Goal: Task Accomplishment & Management: Use online tool/utility

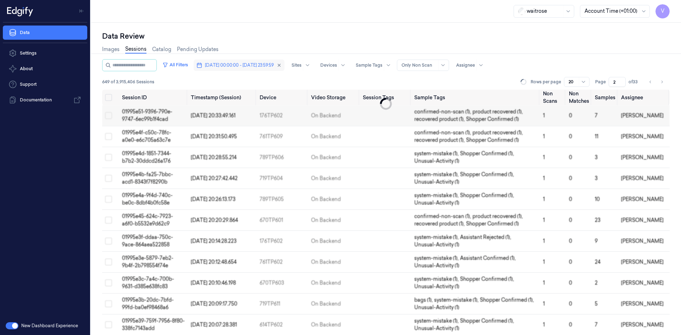
click at [231, 61] on button "[DATE] 00:00:00 - [DATE] 23:59:59" at bounding box center [239, 65] width 91 height 11
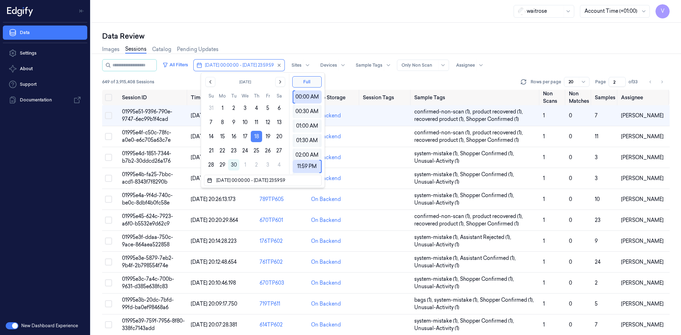
click at [258, 135] on button "18" at bounding box center [256, 136] width 11 height 11
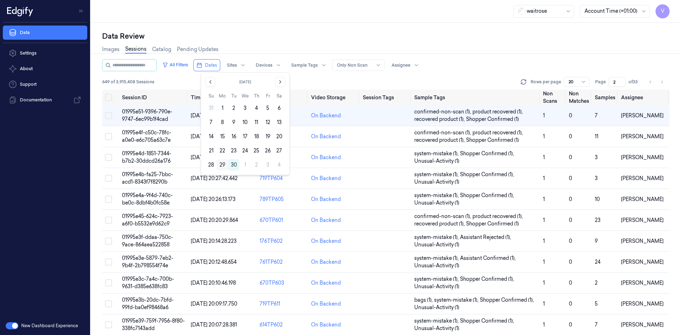
click at [222, 165] on button "29" at bounding box center [222, 164] width 11 height 11
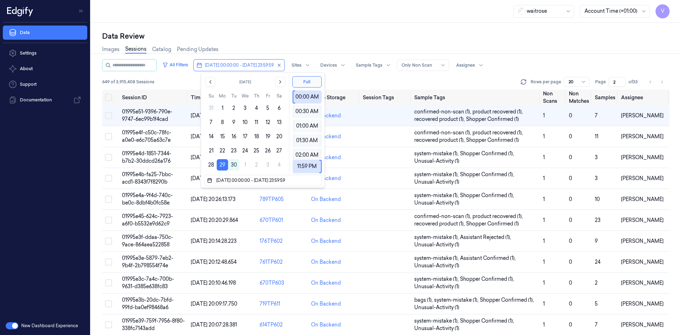
click at [293, 39] on div "Data Review" at bounding box center [386, 36] width 568 height 10
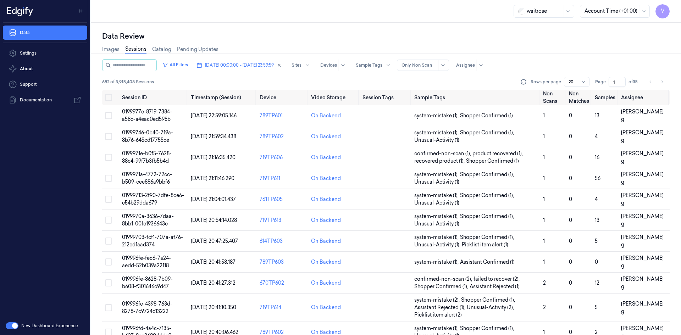
drag, startPoint x: 615, startPoint y: 81, endPoint x: 611, endPoint y: 87, distance: 6.5
click at [611, 87] on div "All Filters [DATE] 00:00:00 - [DATE] 23:59:59 Sites Devices Sample Tags Alert T…" at bounding box center [386, 74] width 568 height 31
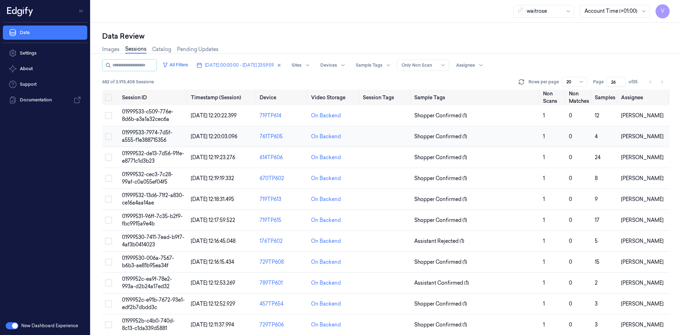
type input "26"
click at [156, 130] on span "01999533-7974-7d5f-a555-f1e388715356" at bounding box center [147, 137] width 50 height 14
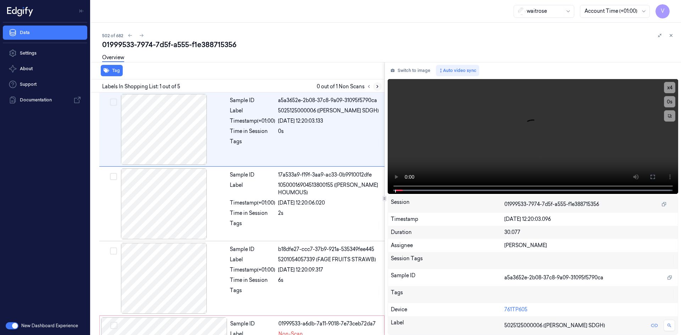
click at [379, 87] on icon at bounding box center [377, 86] width 5 height 5
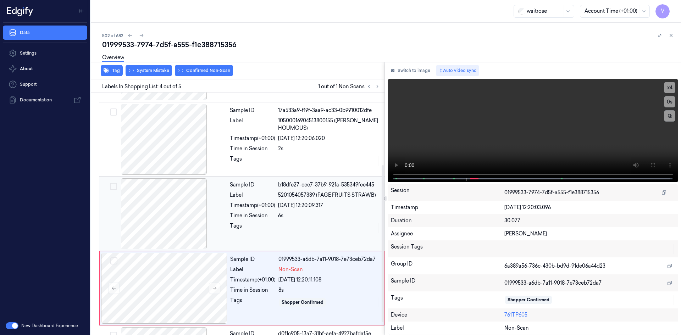
scroll to position [132, 0]
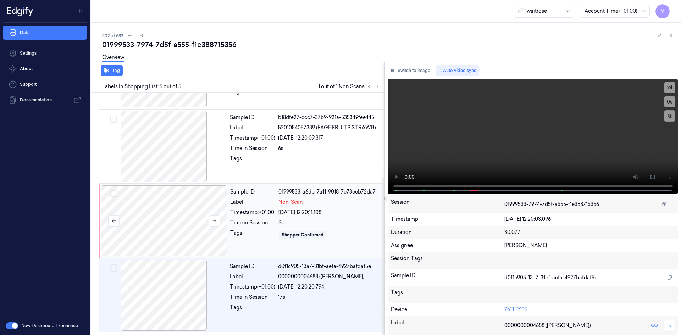
click at [173, 200] on div at bounding box center [164, 221] width 126 height 71
click at [192, 198] on div at bounding box center [164, 221] width 126 height 71
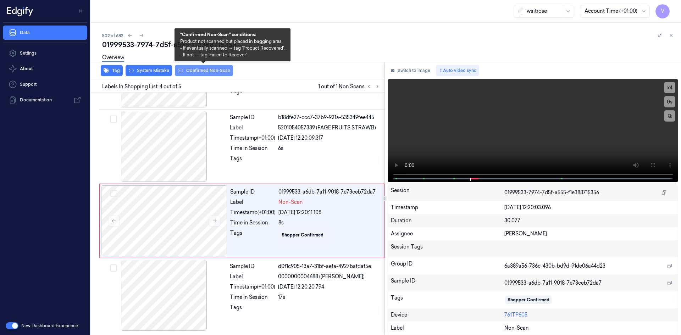
click at [202, 71] on button "Confirmed Non-Scan" at bounding box center [204, 70] width 58 height 11
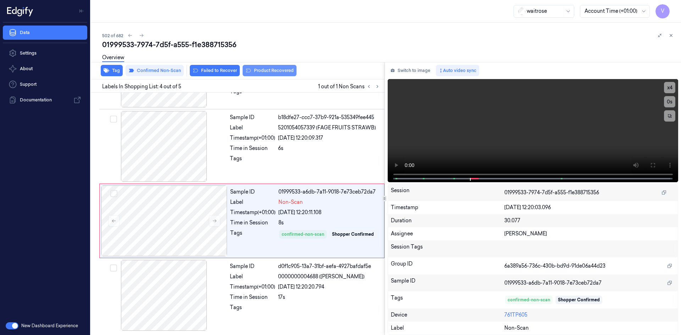
click at [263, 71] on button "Product Recovered" at bounding box center [270, 70] width 54 height 11
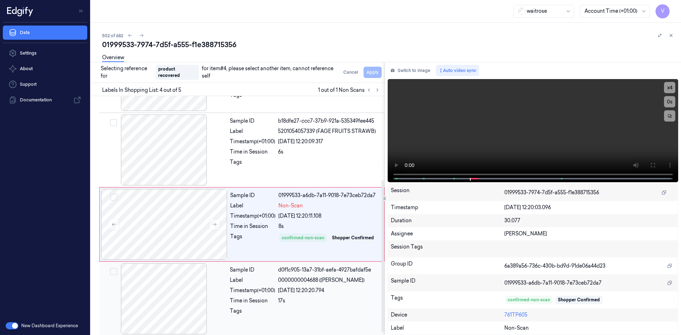
click at [207, 276] on div at bounding box center [164, 299] width 126 height 71
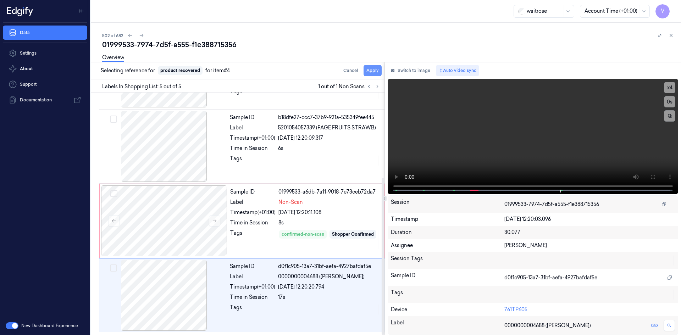
drag, startPoint x: 369, startPoint y: 71, endPoint x: 374, endPoint y: 71, distance: 5.0
click at [371, 71] on button "Apply" at bounding box center [373, 70] width 18 height 11
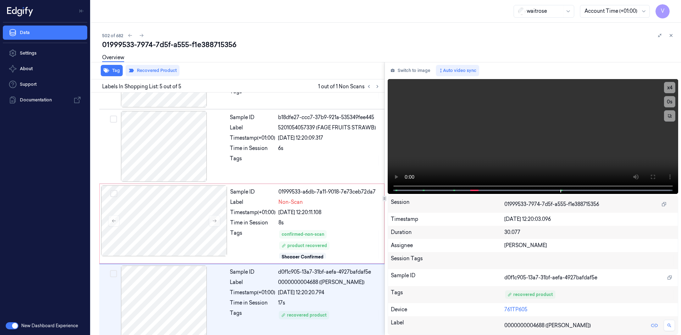
scroll to position [138, 0]
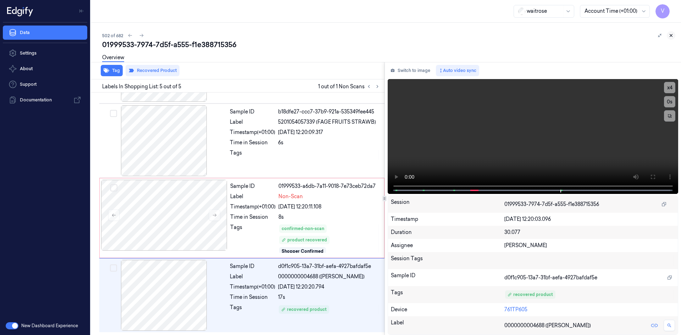
click at [671, 34] on icon at bounding box center [671, 35] width 5 height 5
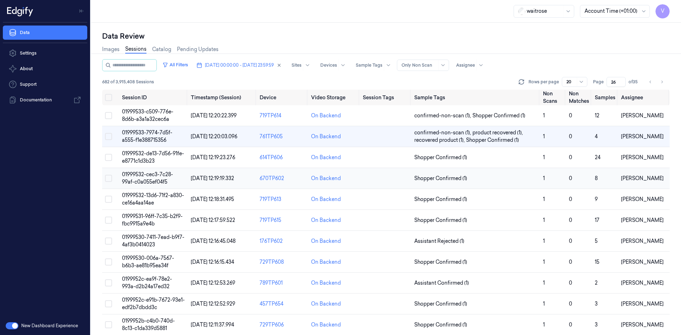
click at [140, 177] on span "01999532-cec3-7c28-99af-c0a055ef04f5" at bounding box center [147, 178] width 51 height 14
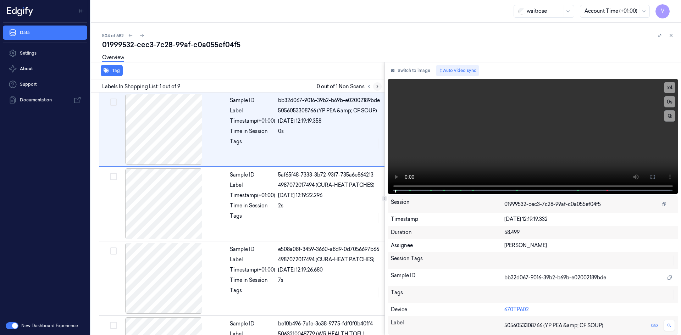
click at [378, 87] on icon at bounding box center [377, 87] width 1 height 2
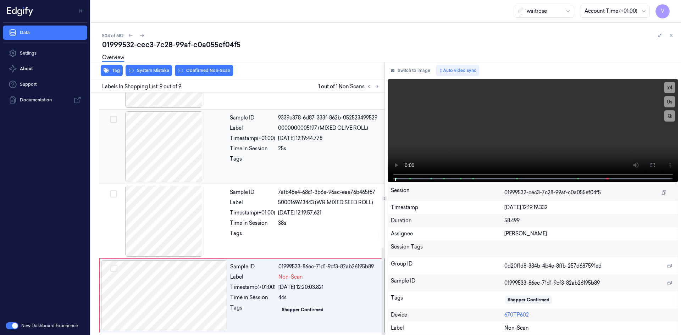
scroll to position [430, 0]
click at [154, 307] on div at bounding box center [164, 295] width 126 height 71
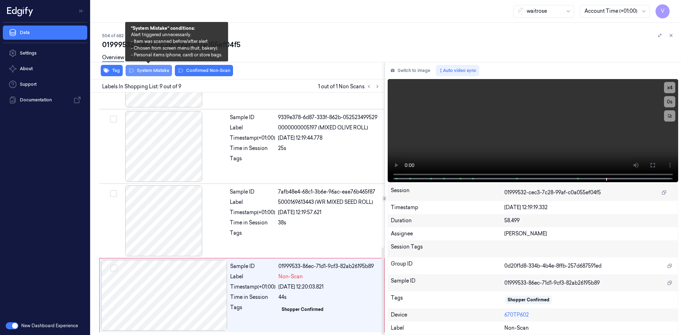
click at [158, 71] on button "System Mistake" at bounding box center [149, 70] width 46 height 11
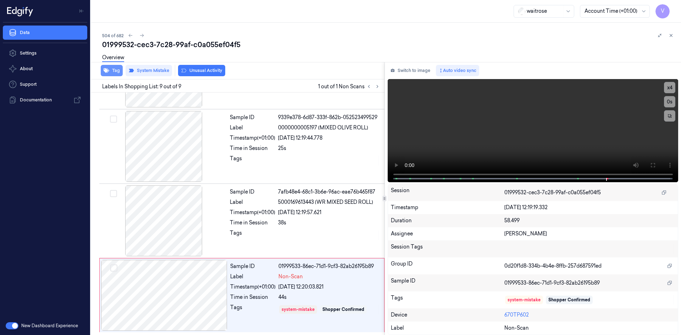
click at [116, 71] on button "Tag" at bounding box center [112, 70] width 22 height 11
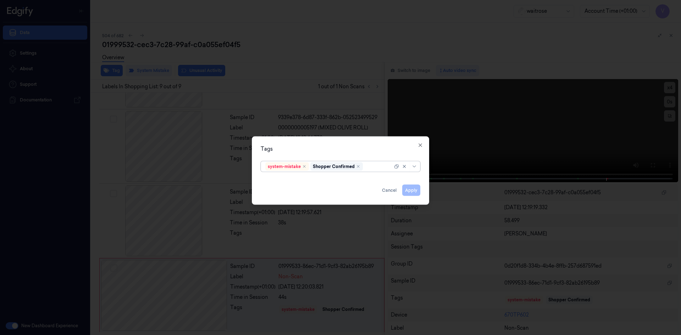
click at [379, 166] on div at bounding box center [378, 166] width 28 height 7
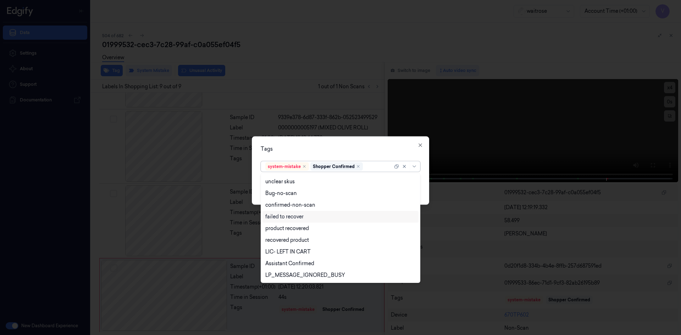
scroll to position [104, 0]
click at [290, 253] on div "Unusual-Activity" at bounding box center [284, 251] width 39 height 7
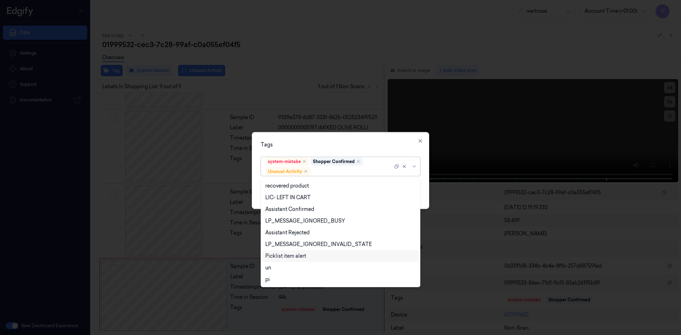
click at [287, 257] on div "Picklist item alert" at bounding box center [285, 256] width 41 height 7
drag, startPoint x: 319, startPoint y: 145, endPoint x: 370, endPoint y: 177, distance: 60.6
click at [319, 146] on div "Tags" at bounding box center [341, 144] width 160 height 7
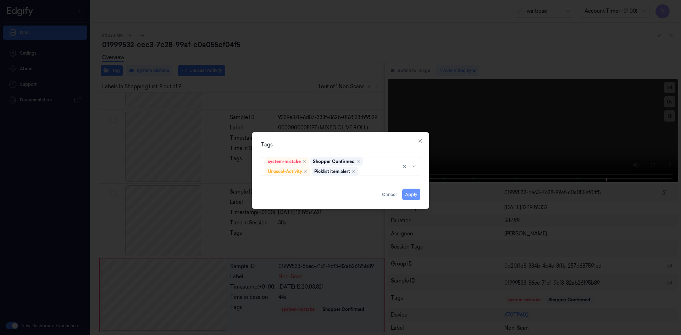
click at [409, 195] on button "Apply" at bounding box center [411, 194] width 18 height 11
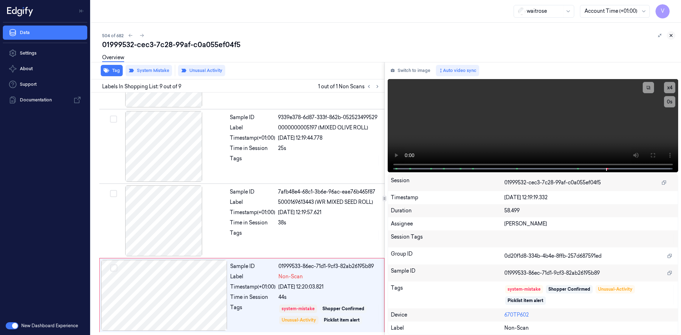
click at [674, 35] on button at bounding box center [671, 35] width 9 height 9
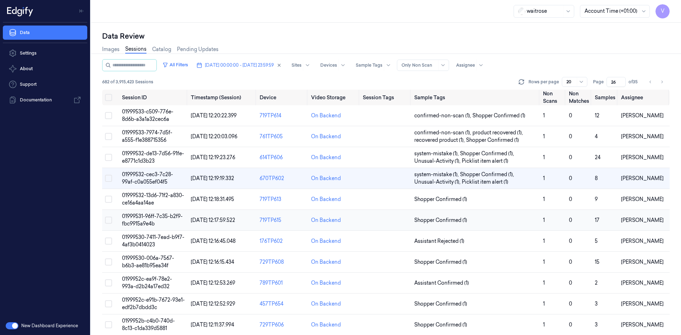
click at [142, 221] on span "01999531-96ff-7c35-b2f9-fbc9915a9e4b" at bounding box center [152, 220] width 61 height 14
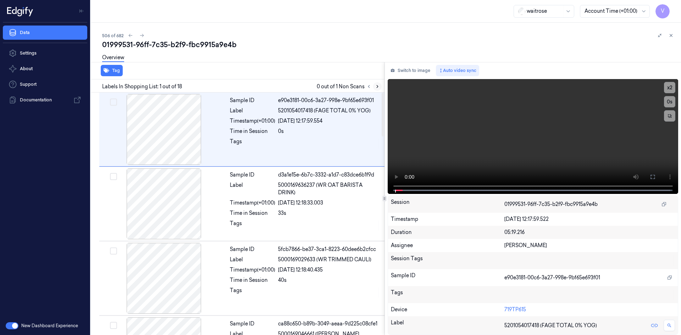
click at [380, 86] on button at bounding box center [377, 86] width 9 height 9
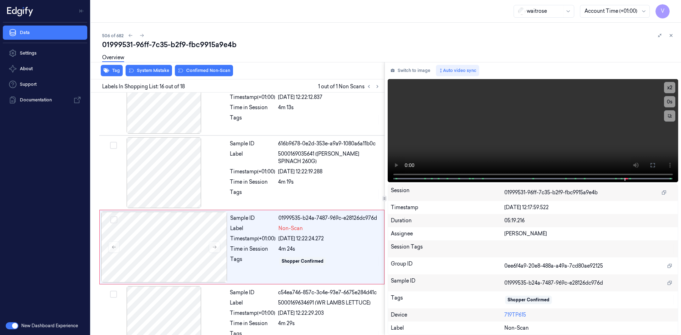
scroll to position [1033, 0]
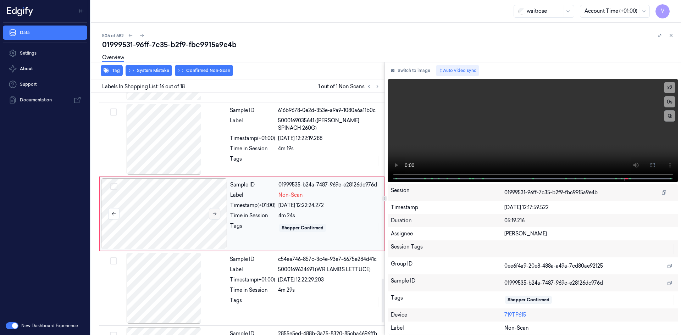
click at [217, 214] on icon at bounding box center [214, 213] width 5 height 5
click at [215, 214] on icon at bounding box center [215, 214] width 4 height 3
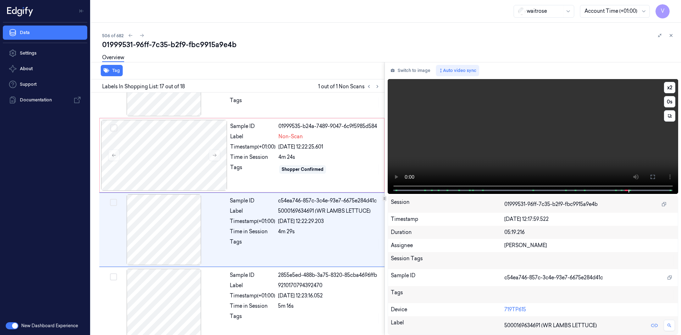
scroll to position [1101, 0]
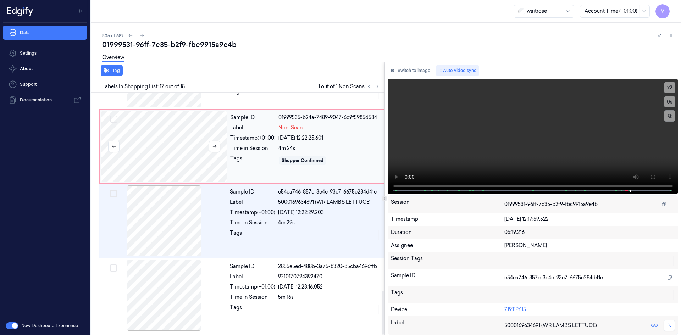
click at [155, 136] on div at bounding box center [164, 146] width 126 height 71
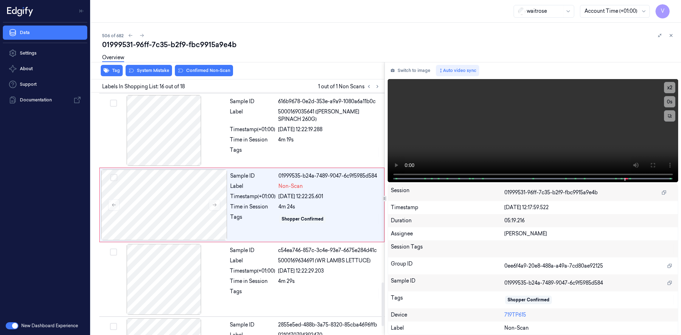
scroll to position [1033, 0]
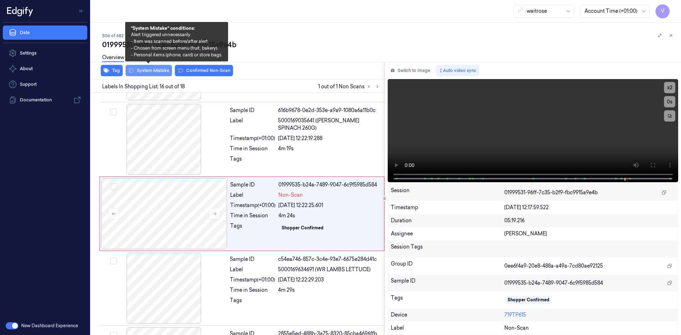
click at [153, 70] on button "System Mistake" at bounding box center [149, 70] width 46 height 11
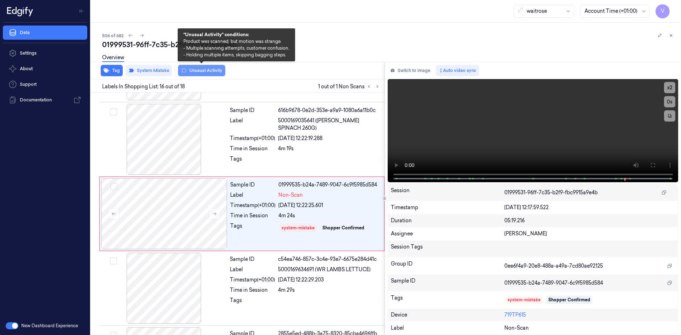
click at [205, 70] on button "Unusual Activity" at bounding box center [201, 70] width 47 height 11
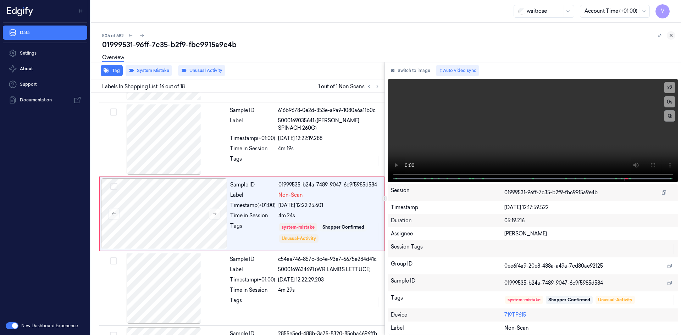
click at [671, 35] on icon at bounding box center [671, 35] width 5 height 5
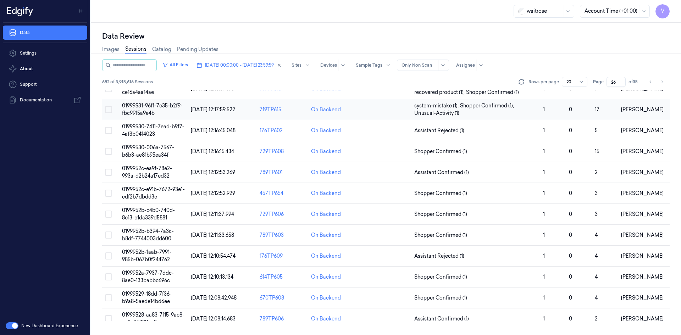
scroll to position [23, 0]
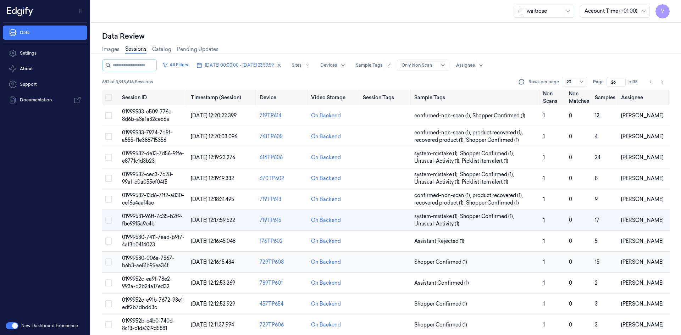
click at [144, 260] on span "01999530-006a-7567-b6b3-ae81b95ea34f" at bounding box center [148, 262] width 52 height 14
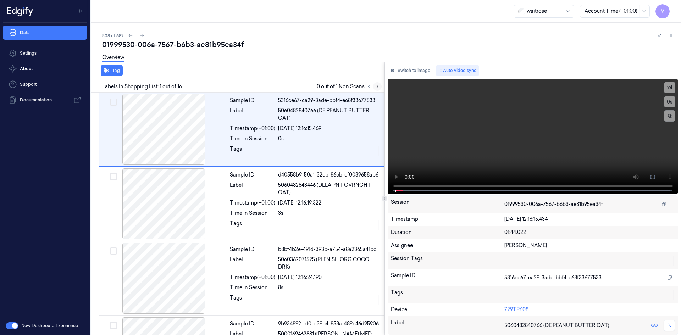
click at [377, 87] on icon at bounding box center [377, 87] width 1 height 2
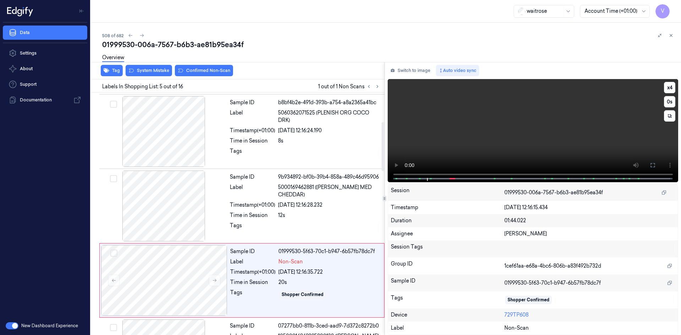
scroll to position [145, 0]
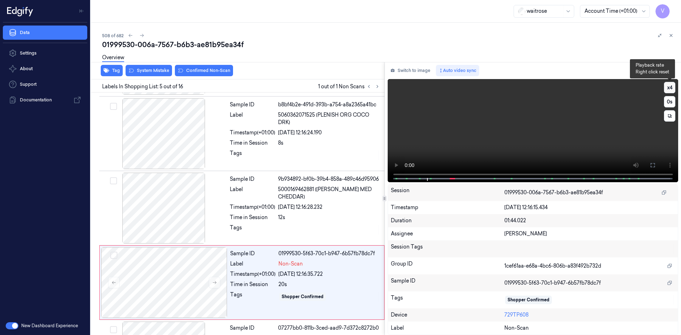
click at [671, 90] on button "x 4" at bounding box center [669, 87] width 11 height 11
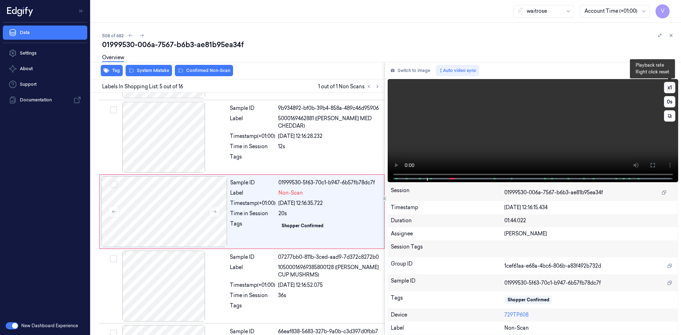
click at [672, 86] on button "x 1" at bounding box center [669, 87] width 11 height 11
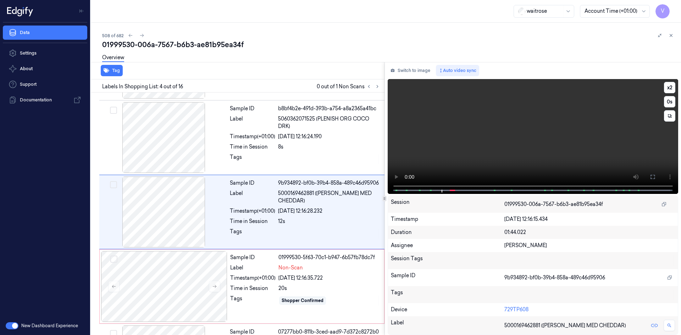
scroll to position [140, 0]
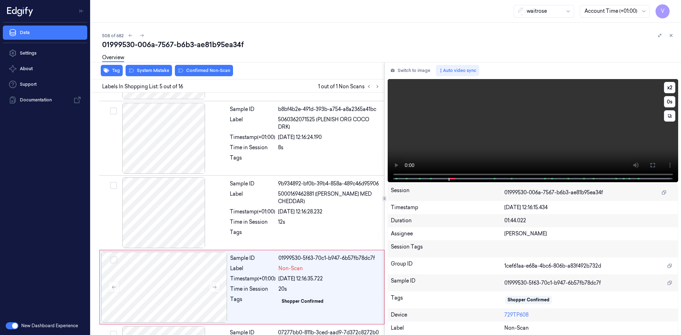
click at [395, 176] on video at bounding box center [533, 130] width 291 height 103
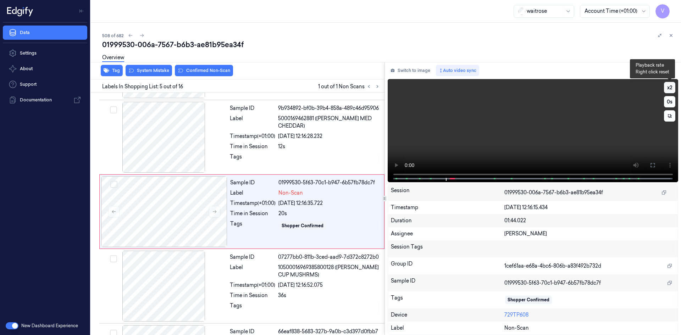
click at [672, 86] on button "x 2" at bounding box center [669, 87] width 11 height 11
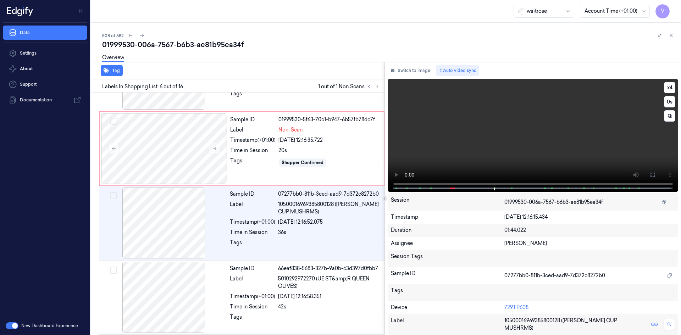
scroll to position [290, 0]
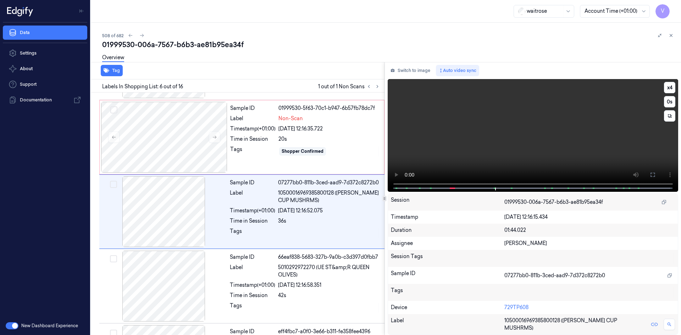
click at [394, 164] on video at bounding box center [533, 135] width 291 height 113
click at [192, 140] on div at bounding box center [164, 137] width 126 height 71
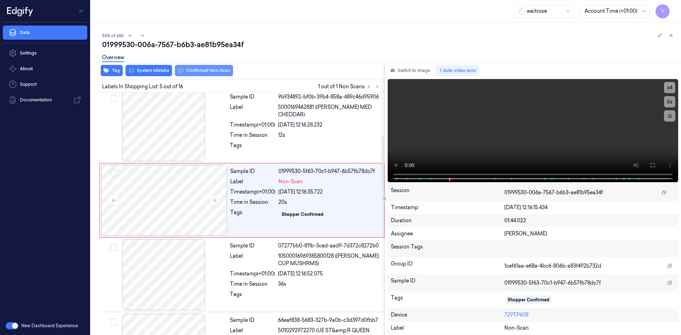
scroll to position [216, 0]
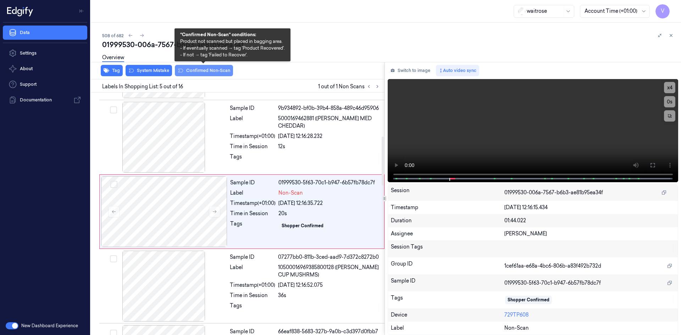
click at [205, 68] on button "Confirmed Non-Scan" at bounding box center [204, 70] width 58 height 11
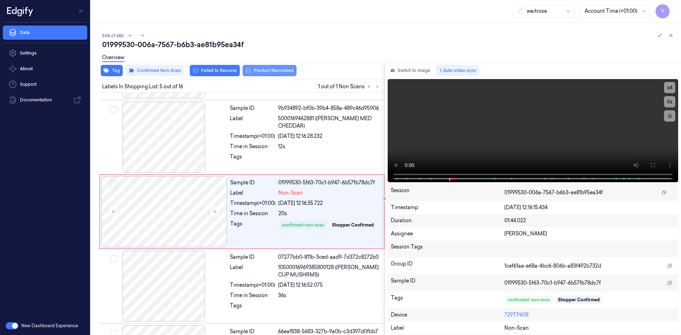
click at [271, 70] on button "Product Recovered" at bounding box center [270, 70] width 54 height 11
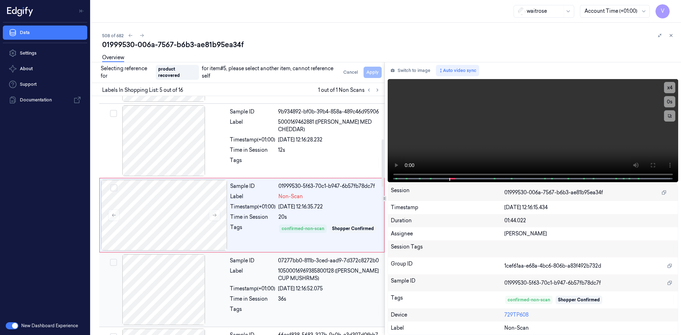
drag, startPoint x: 191, startPoint y: 292, endPoint x: 213, endPoint y: 284, distance: 22.7
click at [198, 291] on div at bounding box center [164, 289] width 126 height 71
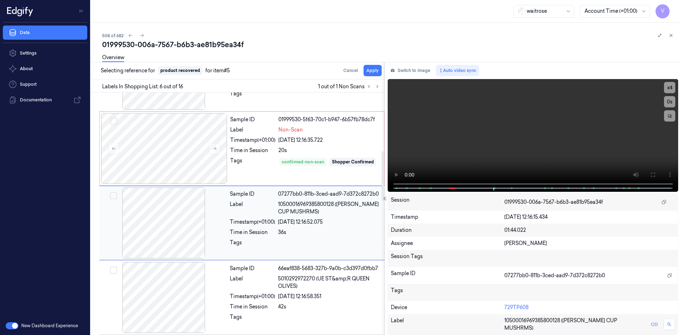
scroll to position [290, 0]
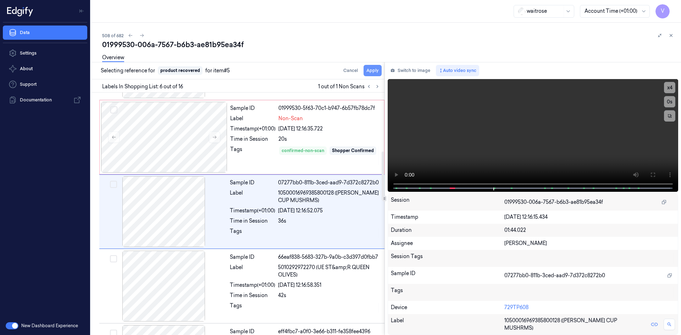
click at [373, 71] on button "Apply" at bounding box center [373, 70] width 18 height 11
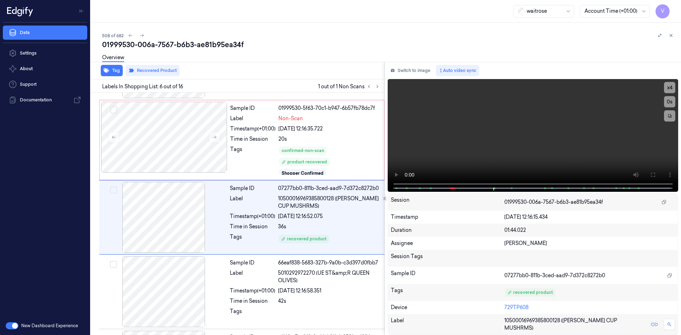
scroll to position [296, 0]
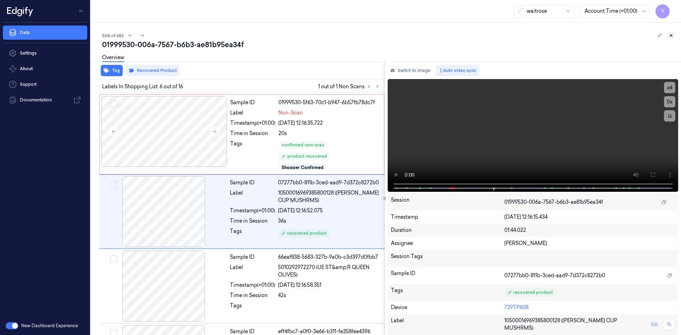
click at [671, 35] on icon at bounding box center [671, 35] width 2 height 2
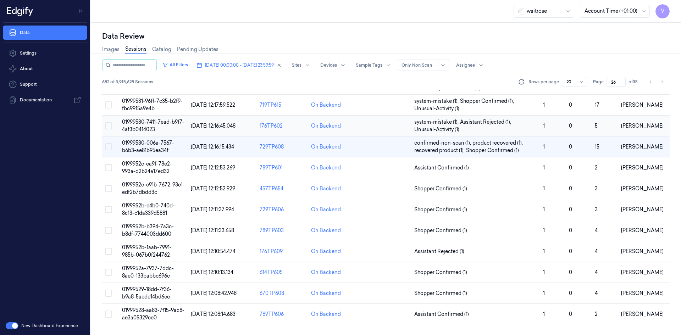
scroll to position [61, 0]
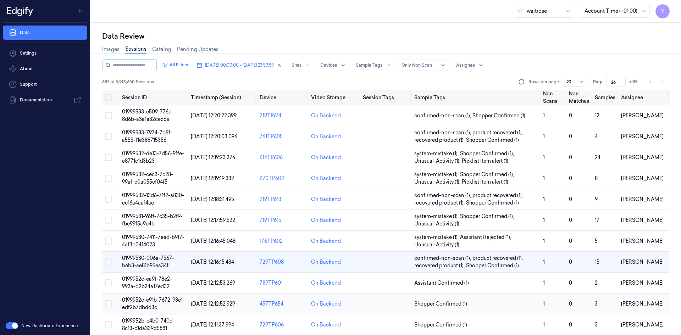
click at [151, 301] on span "0199952c-e91b-7672-93e1-edf2b7dbdd3c" at bounding box center [153, 304] width 63 height 14
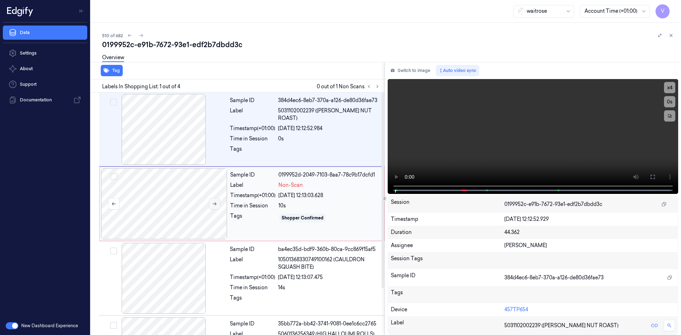
click at [214, 205] on icon at bounding box center [214, 204] width 5 height 5
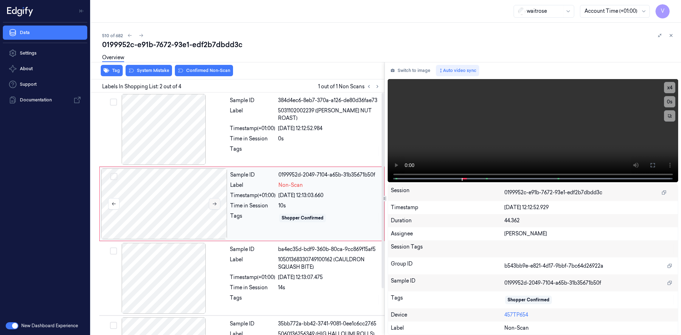
click at [215, 205] on icon at bounding box center [214, 204] width 5 height 5
click at [171, 195] on div at bounding box center [164, 204] width 126 height 71
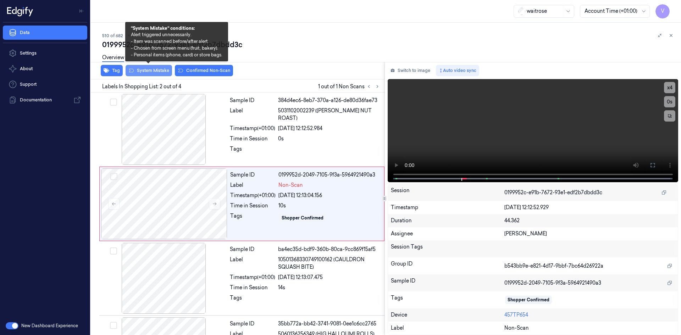
click at [160, 69] on button "System Mistake" at bounding box center [149, 70] width 46 height 11
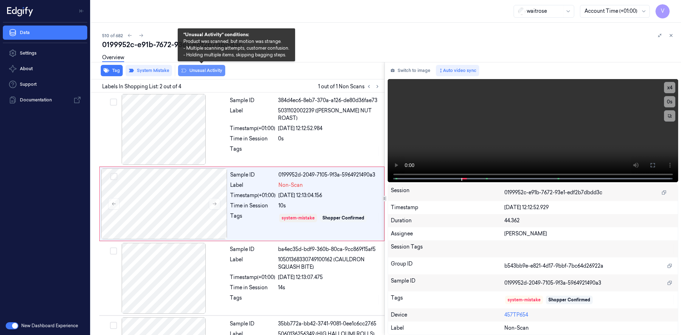
click at [207, 73] on button "Unusual Activity" at bounding box center [201, 70] width 47 height 11
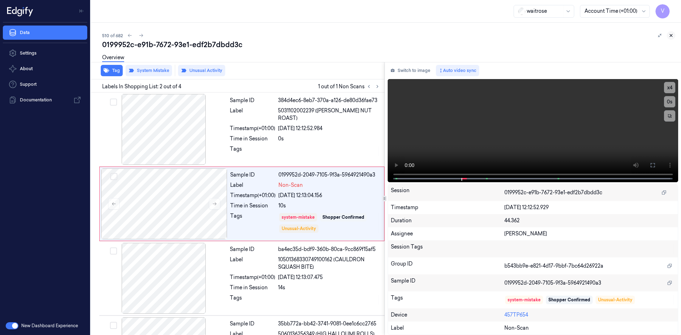
click at [670, 36] on icon at bounding box center [671, 35] width 5 height 5
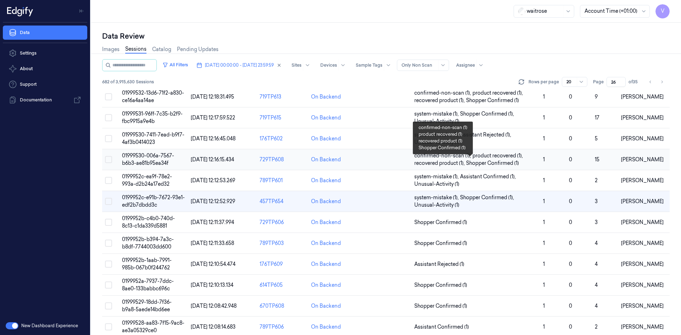
scroll to position [106, 0]
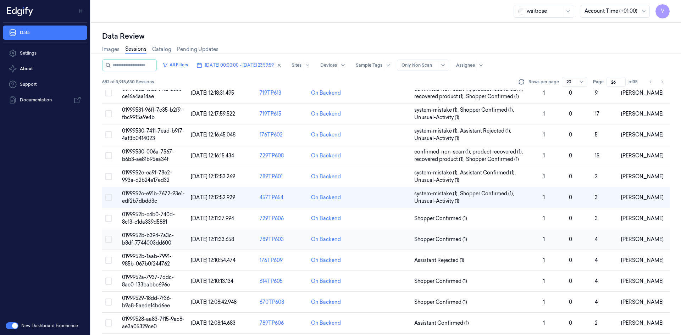
click at [155, 243] on span "0199952b-b394-7a3c-b8df-7744003dd600" at bounding box center [148, 239] width 52 height 14
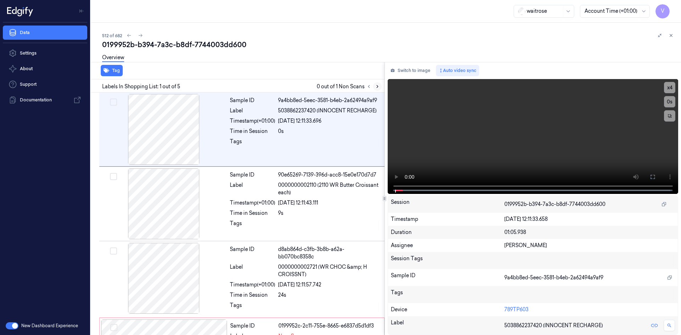
click at [379, 88] on icon at bounding box center [377, 86] width 5 height 5
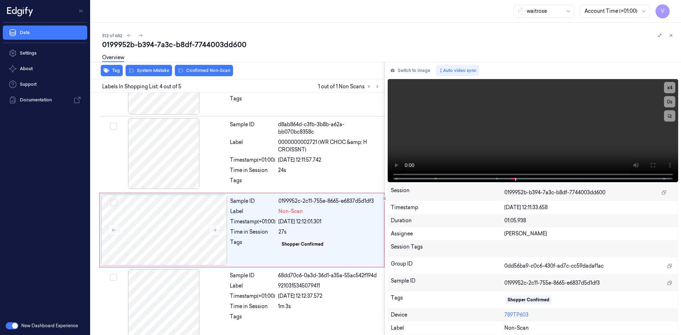
scroll to position [134, 0]
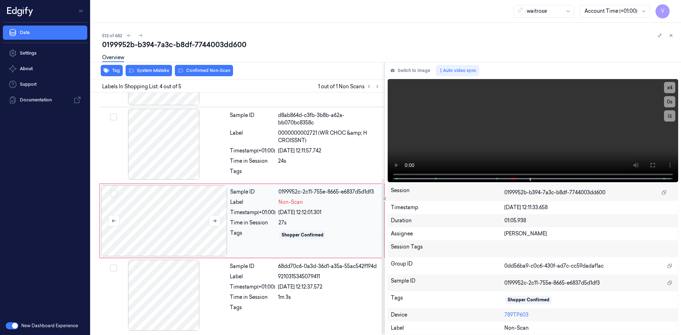
click at [168, 217] on div at bounding box center [164, 221] width 126 height 71
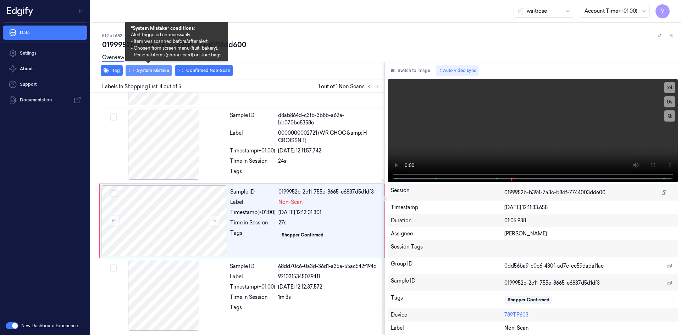
click at [160, 69] on button "System Mistake" at bounding box center [149, 70] width 46 height 11
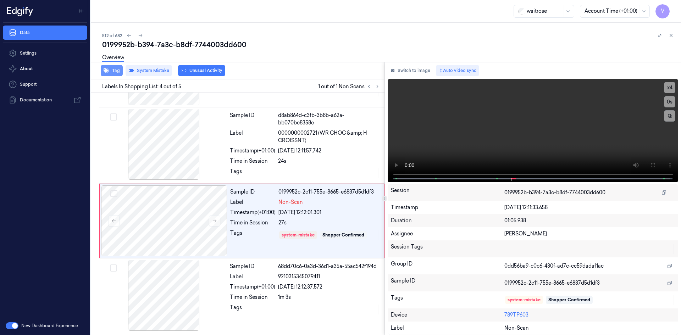
click at [115, 71] on button "Tag" at bounding box center [112, 70] width 22 height 11
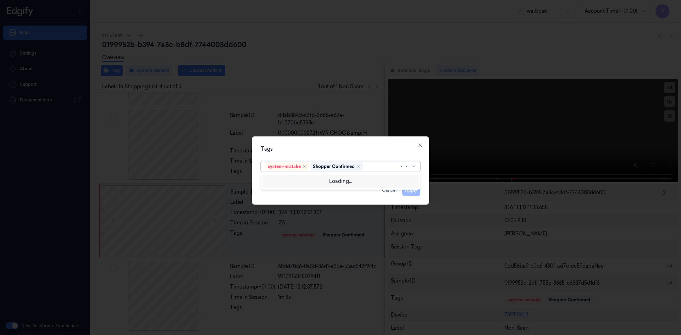
click at [363, 166] on div "system-mistake Shopper Confirmed" at bounding box center [332, 166] width 134 height 10
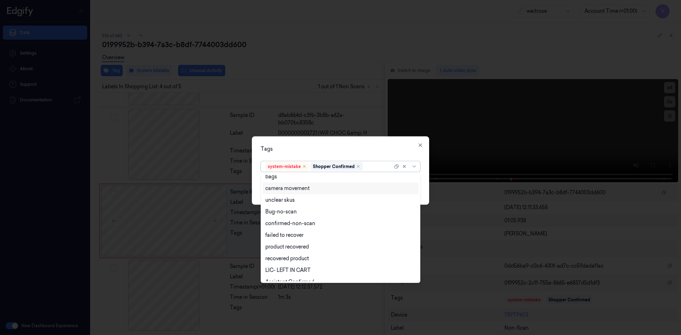
scroll to position [104, 0]
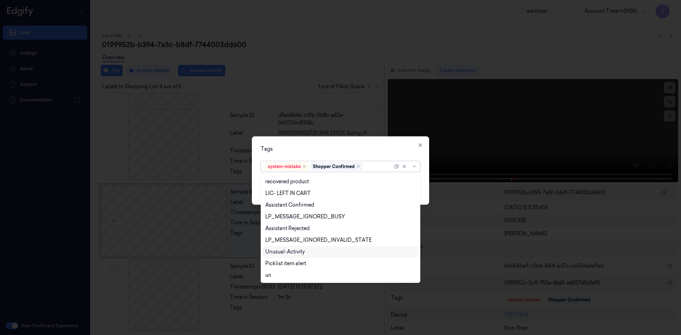
click at [302, 251] on div "Unusual-Activity" at bounding box center [284, 251] width 39 height 7
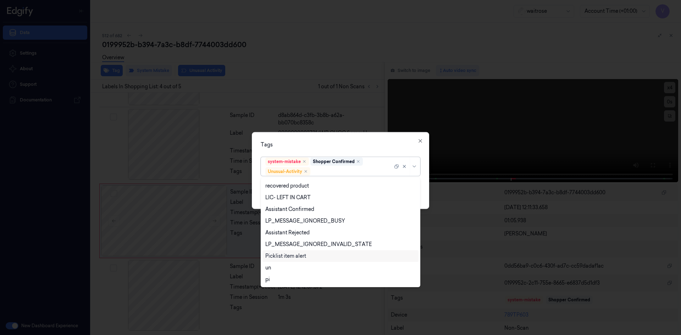
click at [293, 257] on div "Picklist item alert" at bounding box center [285, 256] width 41 height 7
click at [322, 138] on div "Tags option Picklist item alert, selected. 20 results available. Use Up and Dow…" at bounding box center [340, 170] width 177 height 77
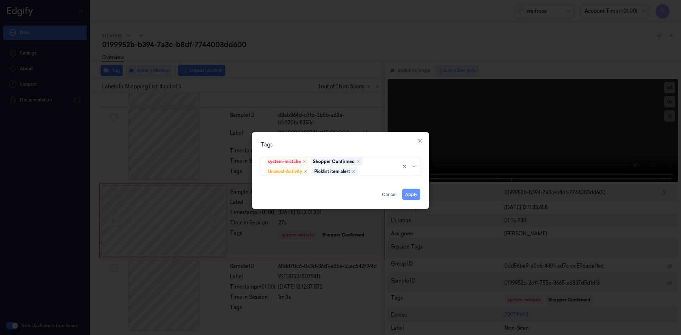
click at [411, 196] on button "Apply" at bounding box center [411, 194] width 18 height 11
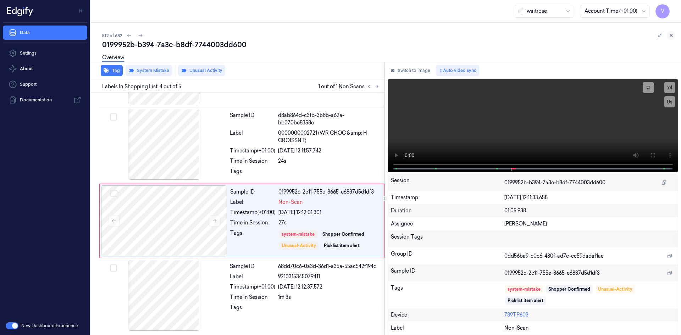
click at [671, 33] on icon at bounding box center [671, 35] width 5 height 5
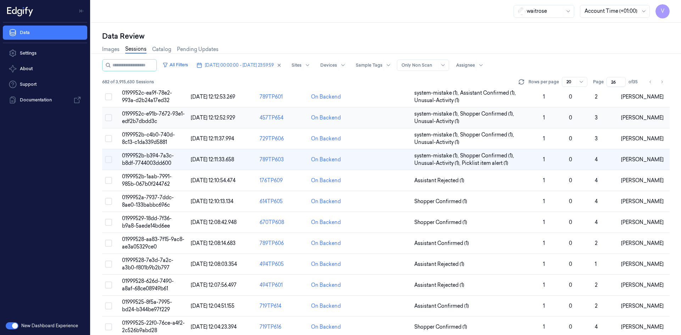
scroll to position [194, 0]
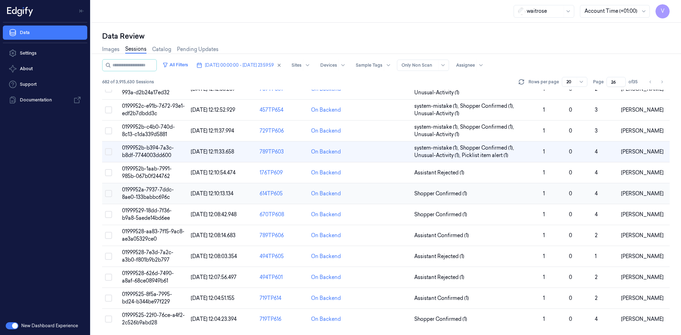
click at [154, 191] on span "0199952a-7937-7ddc-8ae0-133babbc696c" at bounding box center [148, 194] width 52 height 14
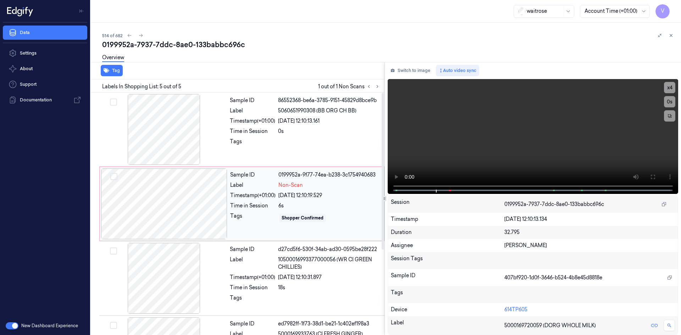
click at [156, 199] on div at bounding box center [164, 204] width 126 height 71
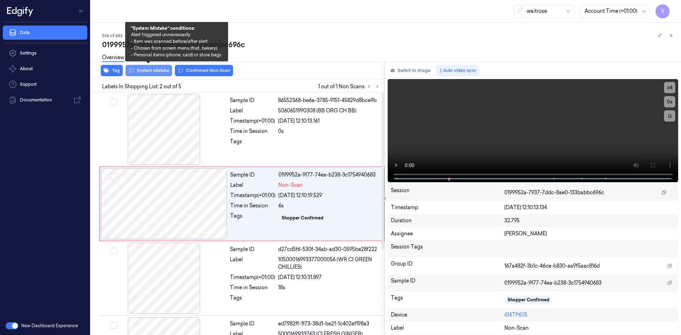
click at [149, 70] on button "System Mistake" at bounding box center [149, 70] width 46 height 11
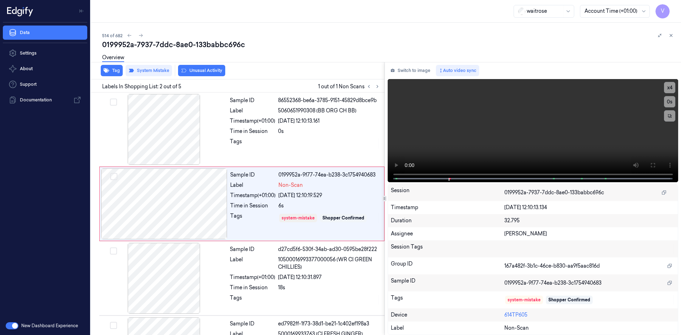
click at [214, 67] on div "Overview" at bounding box center [388, 59] width 573 height 18
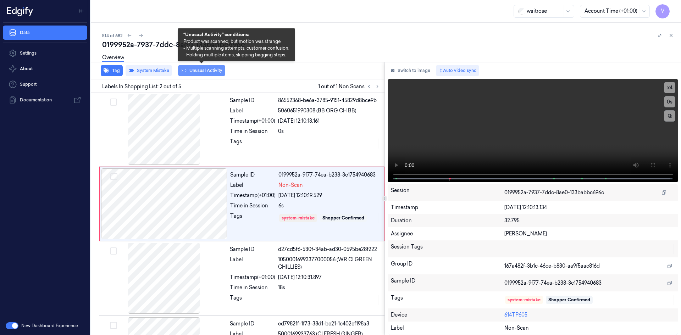
click at [214, 71] on button "Unusual Activity" at bounding box center [201, 70] width 47 height 11
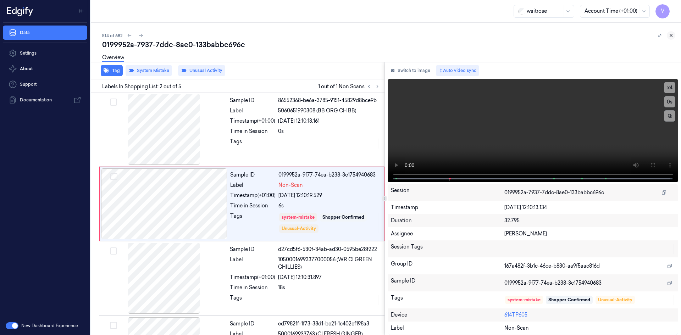
click at [671, 33] on icon at bounding box center [671, 35] width 5 height 5
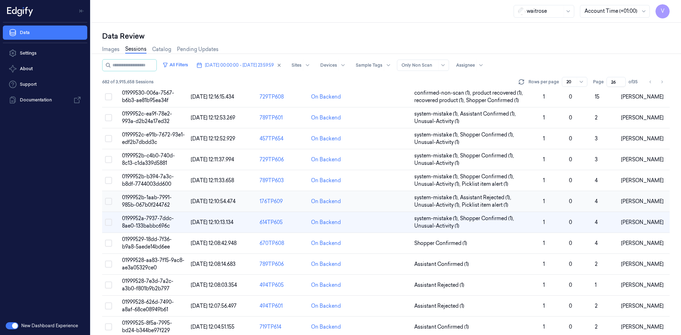
scroll to position [194, 0]
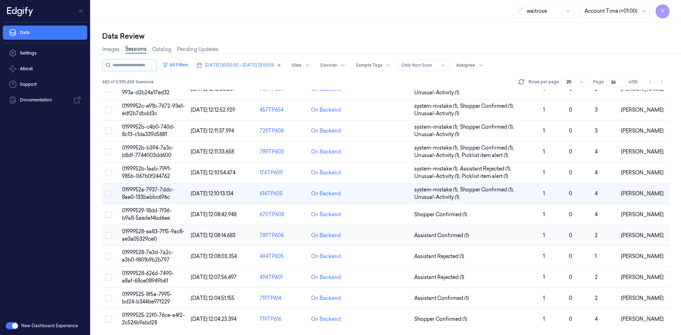
click at [150, 230] on span "01999528-aa83-7f15-9ac8-ae3a05329ce0" at bounding box center [153, 236] width 62 height 14
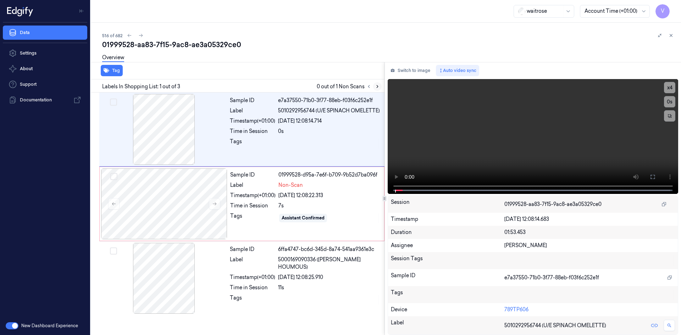
click at [377, 87] on icon at bounding box center [377, 86] width 5 height 5
